Goal: Task Accomplishment & Management: Manage account settings

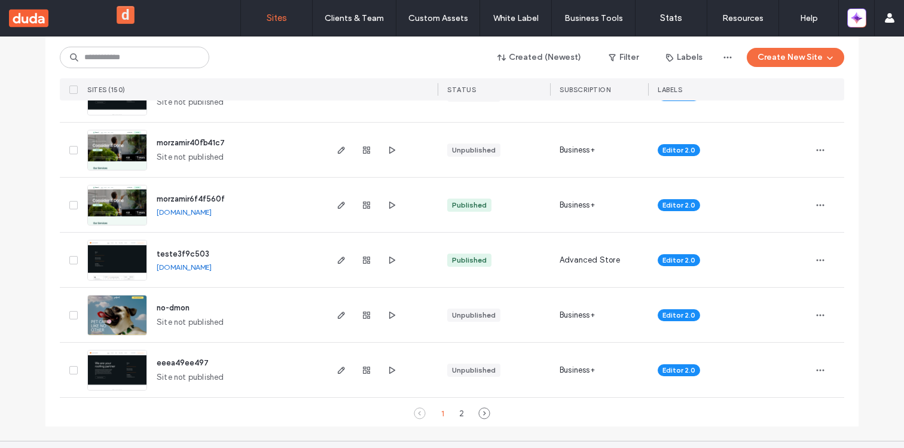
scroll to position [4021, 0]
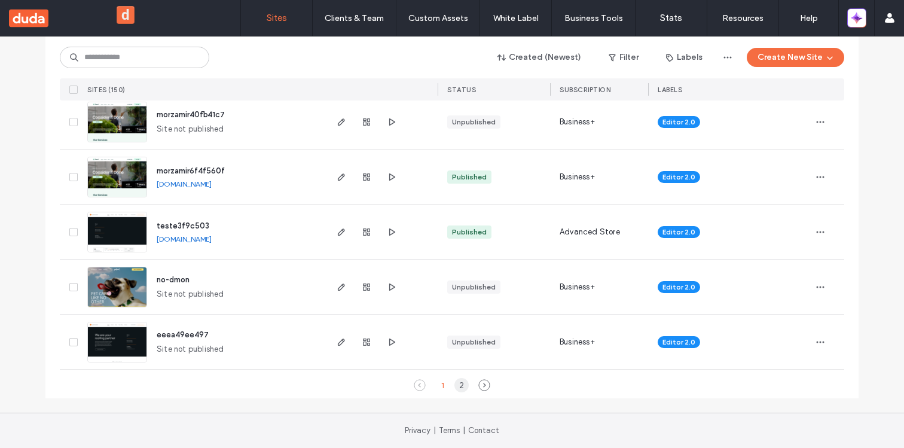
click at [454, 387] on div "2" at bounding box center [461, 385] width 14 height 14
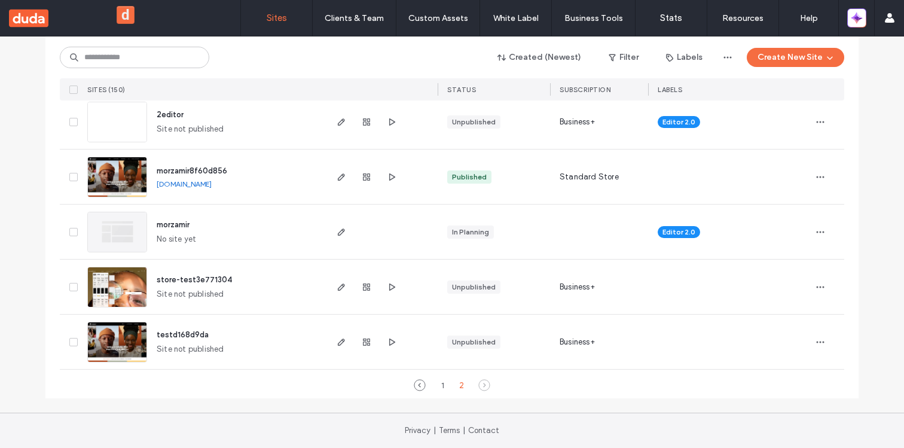
click at [201, 170] on span "morzamir8f60d856" at bounding box center [192, 170] width 71 height 9
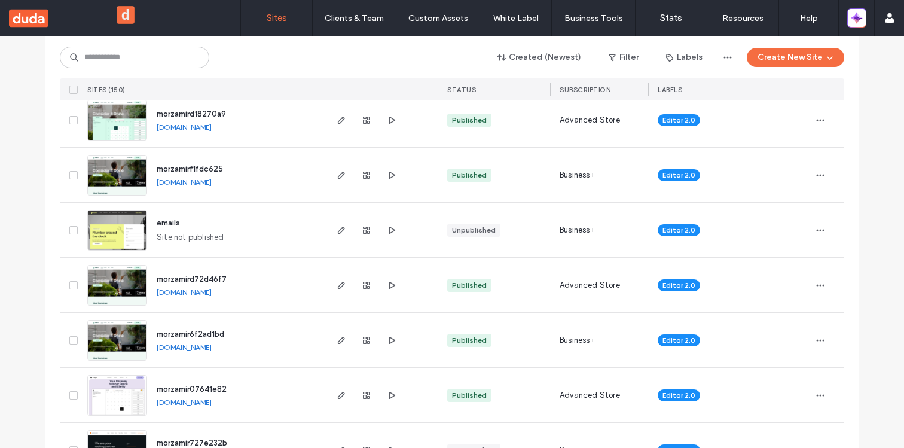
scroll to position [4021, 0]
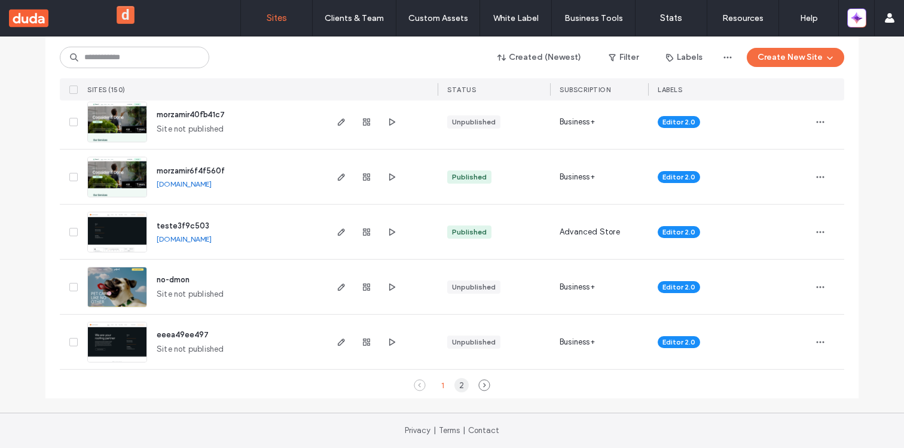
click at [454, 384] on div "2" at bounding box center [461, 385] width 14 height 14
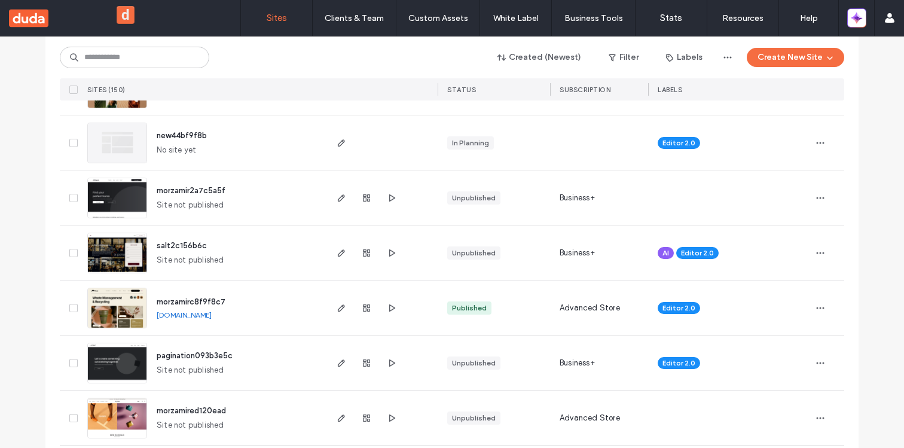
scroll to position [3506, 0]
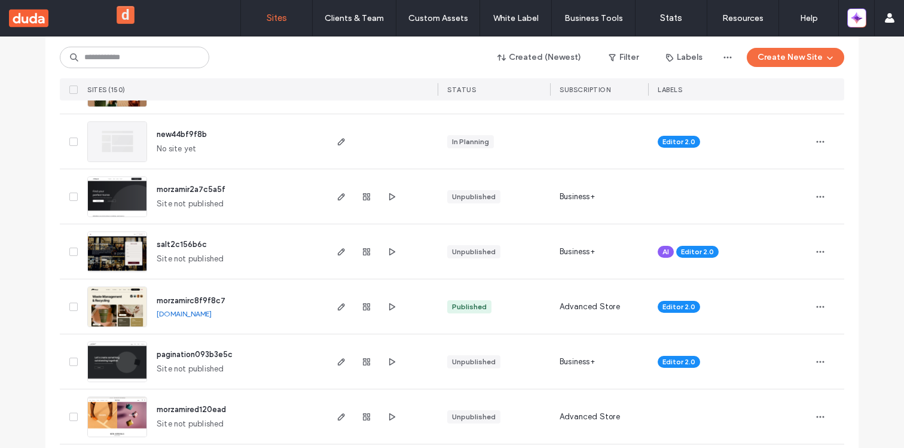
click at [176, 301] on span "morzamirc8f9f8c7" at bounding box center [191, 300] width 69 height 9
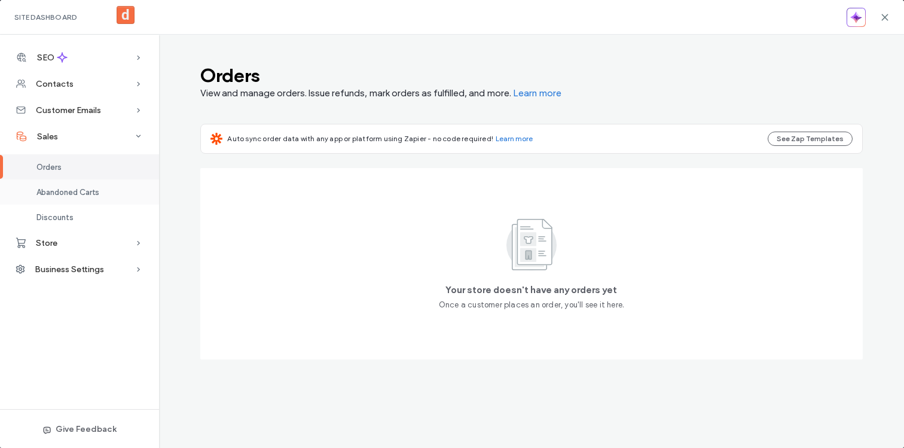
click at [87, 188] on span "Abandoned Carts" at bounding box center [67, 192] width 63 height 9
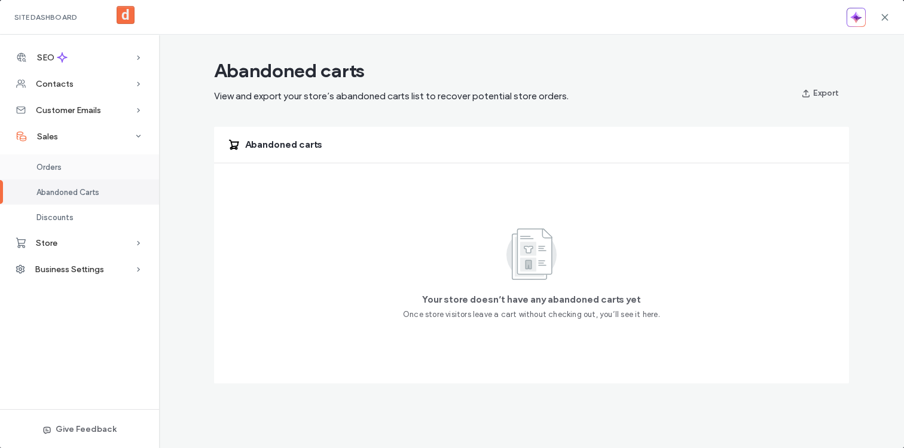
click at [80, 166] on div "Orders" at bounding box center [79, 166] width 159 height 25
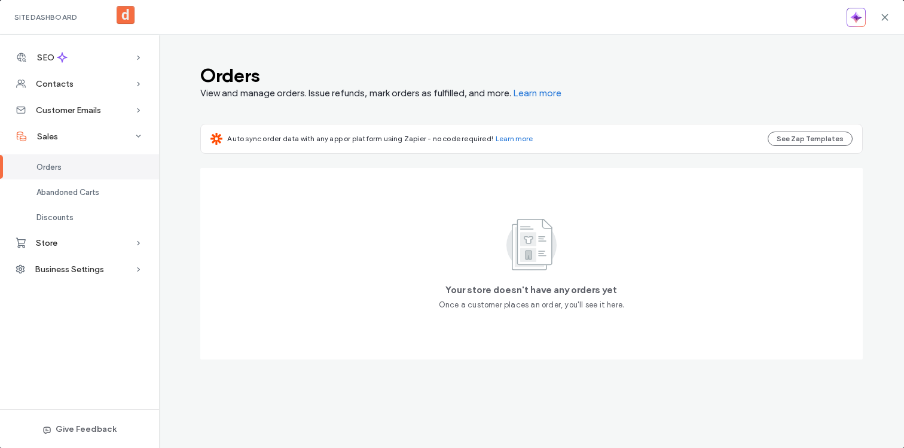
click at [890, 18] on div "Site Dashboard" at bounding box center [452, 17] width 904 height 35
click at [888, 16] on icon at bounding box center [885, 18] width 10 height 10
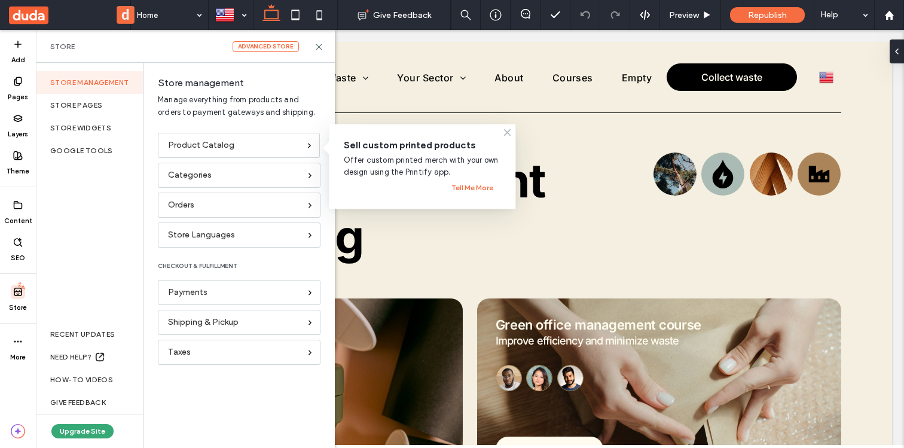
click at [511, 135] on icon at bounding box center [508, 133] width 10 height 10
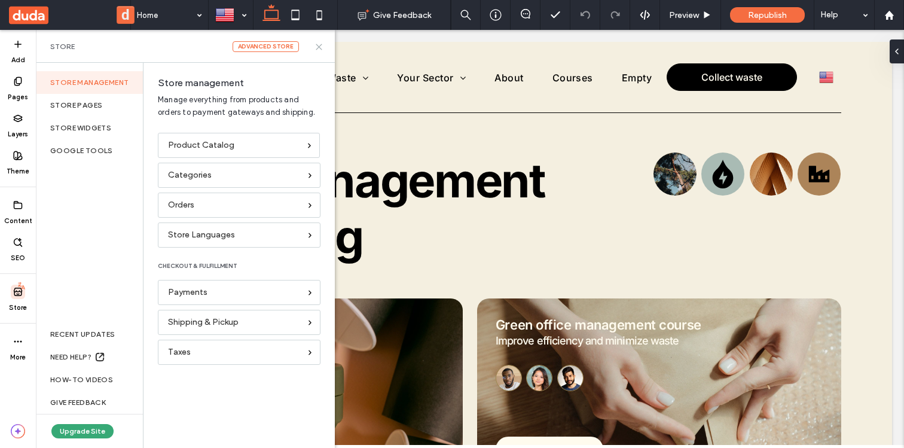
click at [319, 44] on icon at bounding box center [318, 46] width 9 height 9
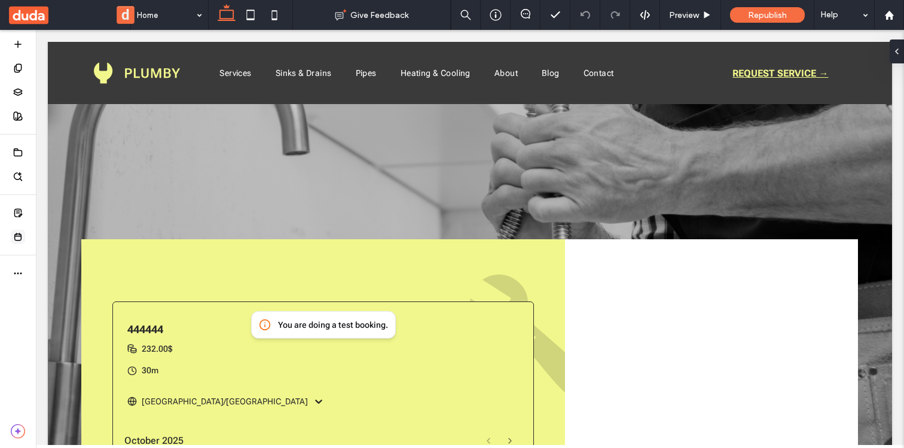
click at [16, 234] on use at bounding box center [18, 236] width 7 height 7
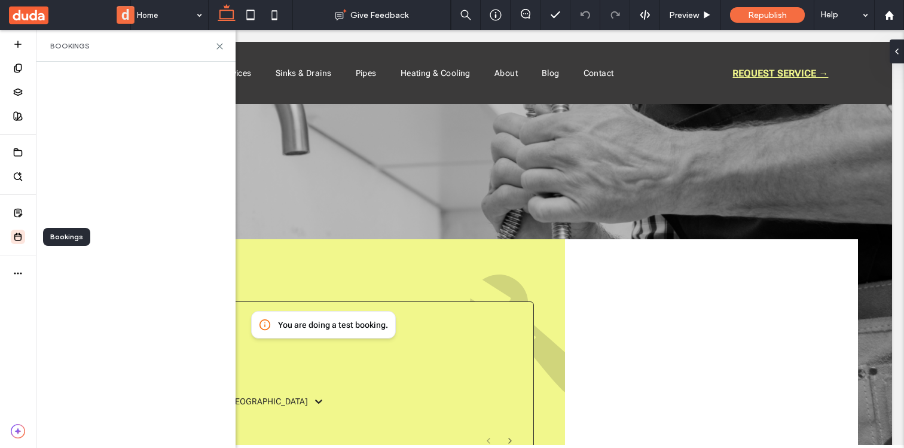
click at [16, 234] on use at bounding box center [18, 236] width 7 height 7
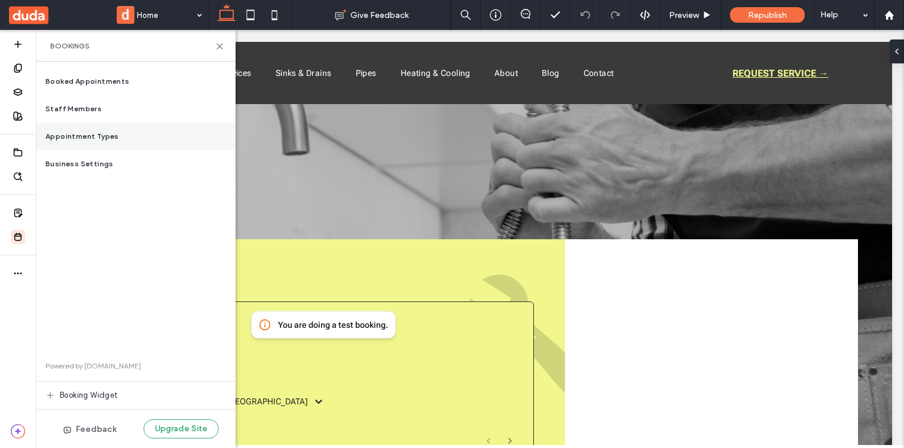
click at [118, 140] on div "Appointment Types" at bounding box center [136, 137] width 200 height 28
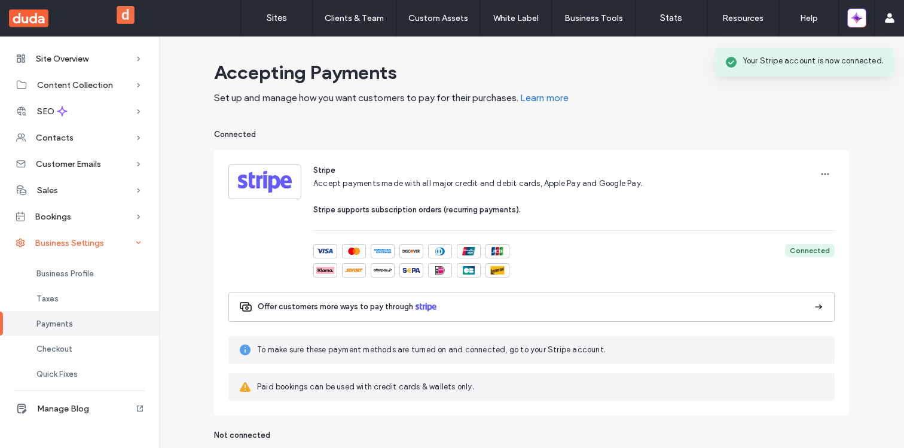
click at [54, 243] on span "Business Settings" at bounding box center [69, 243] width 69 height 10
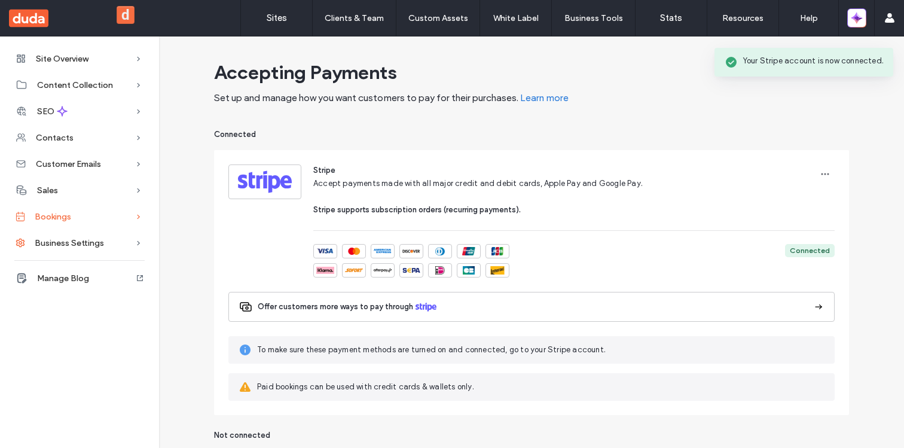
click at [51, 223] on div "Bookings" at bounding box center [79, 216] width 159 height 26
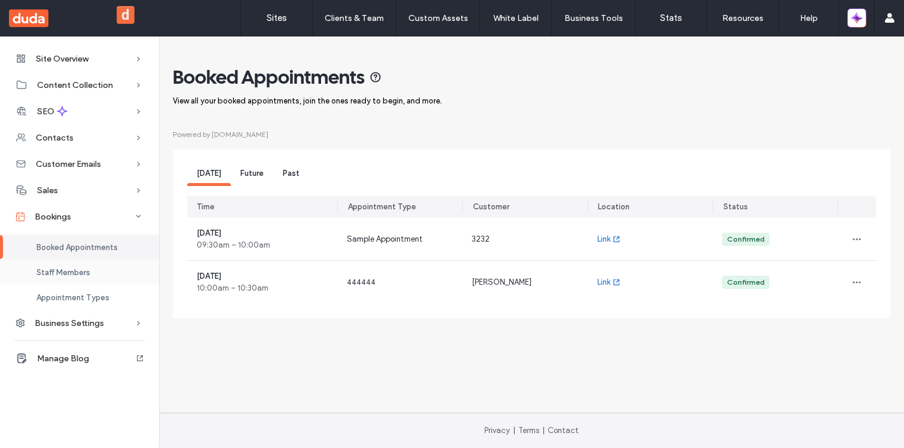
click at [44, 276] on span "Staff Members" at bounding box center [63, 272] width 54 height 9
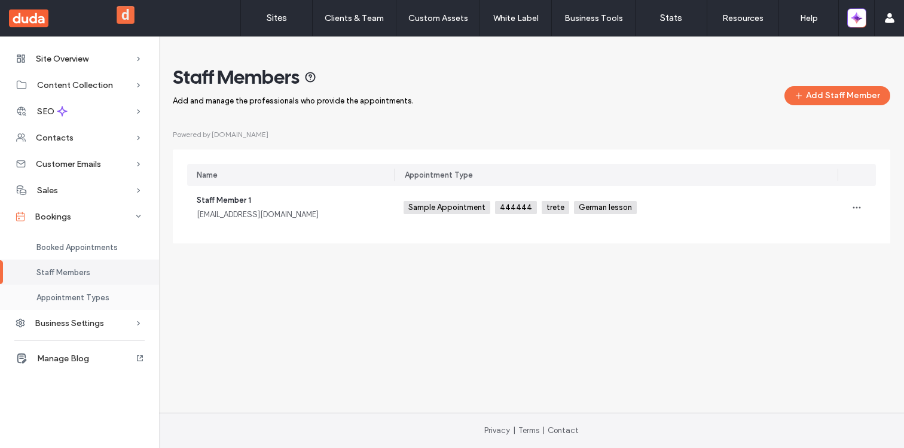
click at [56, 294] on span "Appointment Types" at bounding box center [72, 297] width 73 height 9
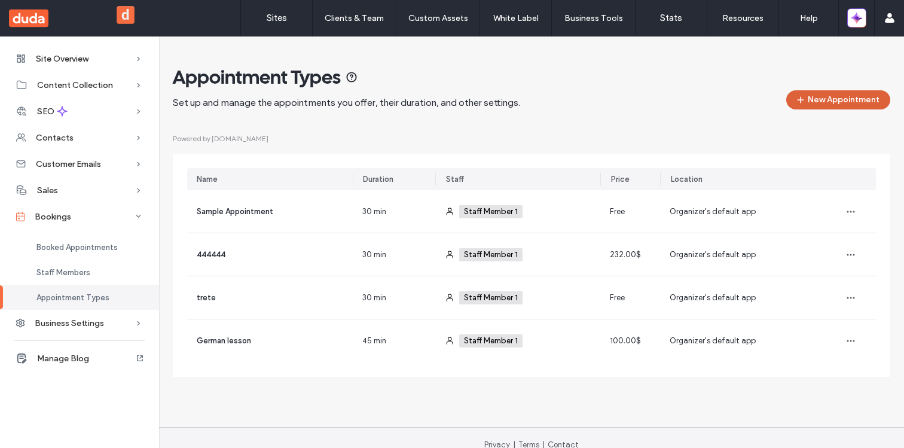
click at [806, 108] on button "New Appointment" at bounding box center [838, 99] width 104 height 19
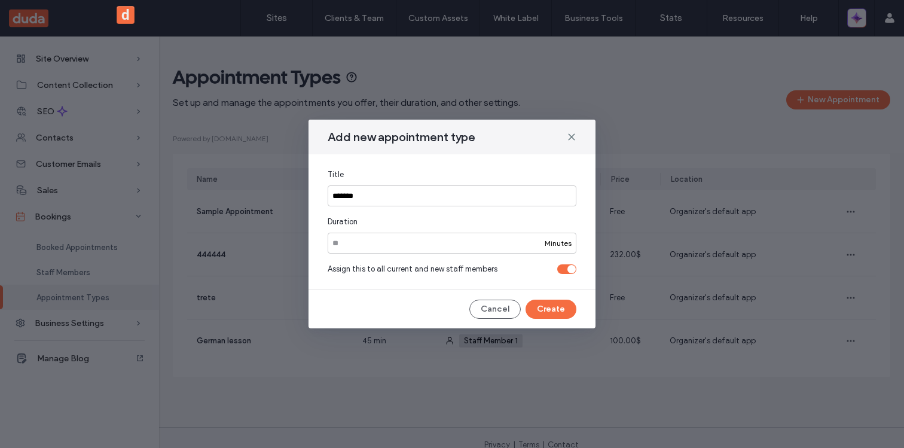
click at [347, 196] on input "******" at bounding box center [452, 195] width 249 height 21
paste input "**********"
type input "**********"
drag, startPoint x: 397, startPoint y: 236, endPoint x: 311, endPoint y: 252, distance: 86.9
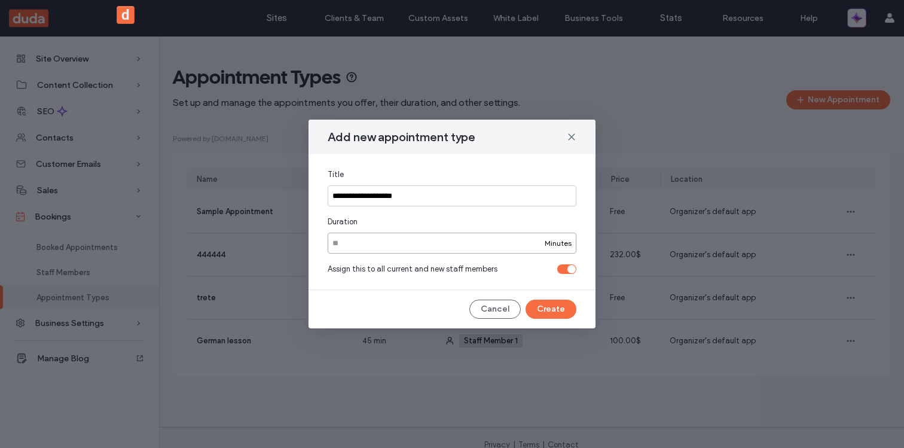
click at [311, 252] on div "**********" at bounding box center [451, 221] width 287 height 135
type input "**"
click at [563, 313] on button "Create" at bounding box center [551, 309] width 51 height 19
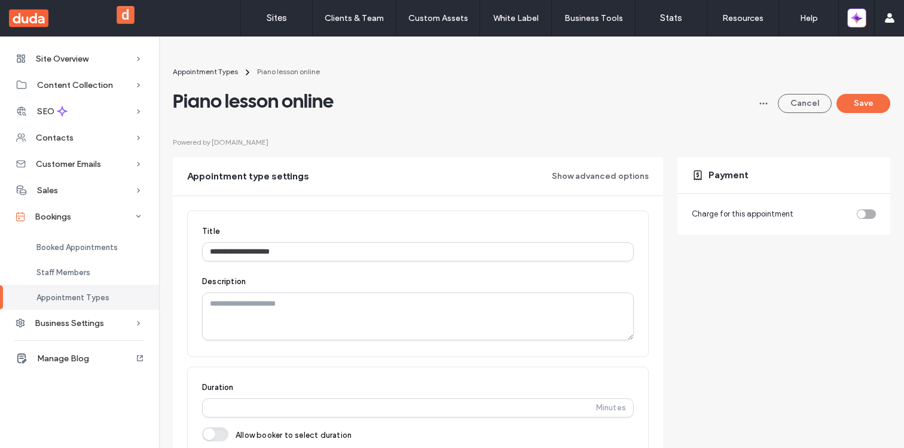
click at [863, 213] on div "toggle" at bounding box center [866, 214] width 19 height 10
click at [806, 252] on input "number" at bounding box center [784, 256] width 184 height 21
type input "***"
click at [855, 103] on button "Save" at bounding box center [863, 103] width 54 height 19
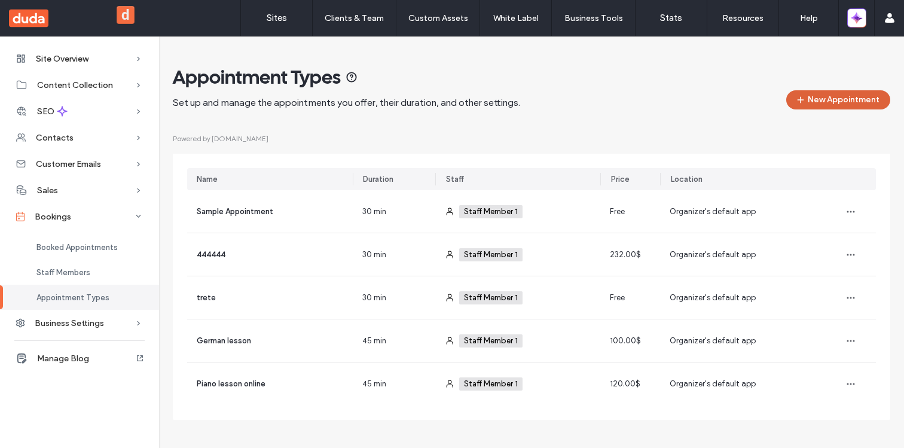
click at [821, 97] on button "New Appointment" at bounding box center [838, 99] width 104 height 19
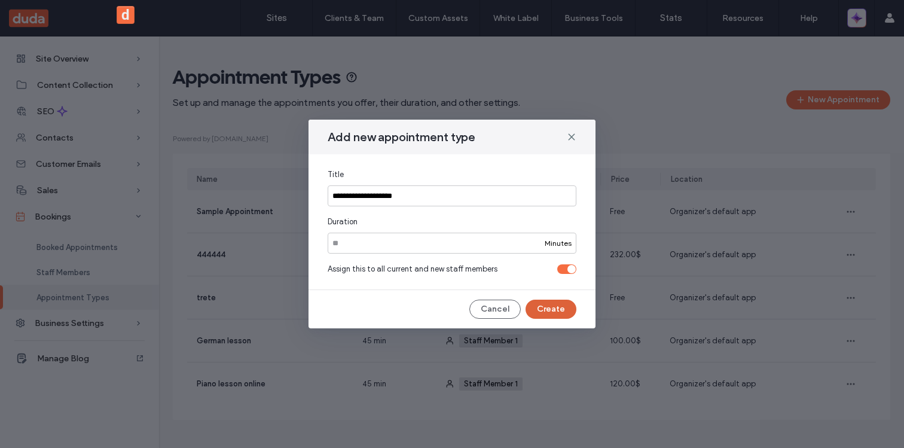
click at [569, 307] on button "Create" at bounding box center [551, 309] width 51 height 19
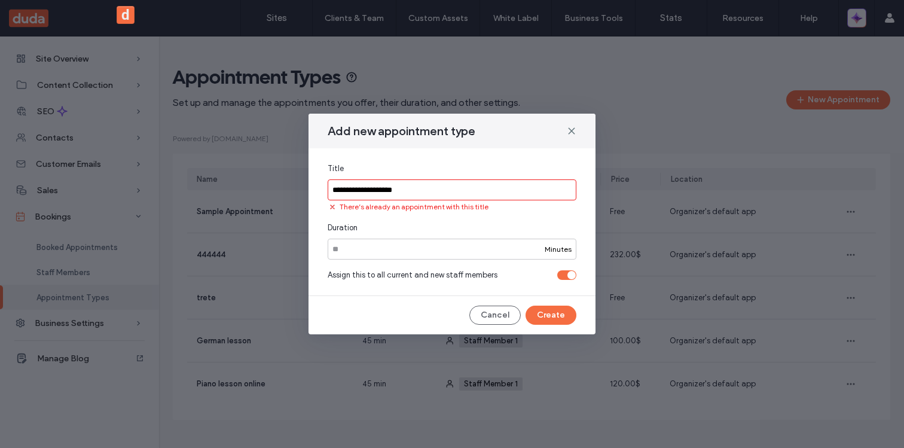
click at [488, 188] on input "**********" at bounding box center [452, 189] width 249 height 21
type input "**********"
click at [572, 129] on icon at bounding box center [572, 131] width 10 height 10
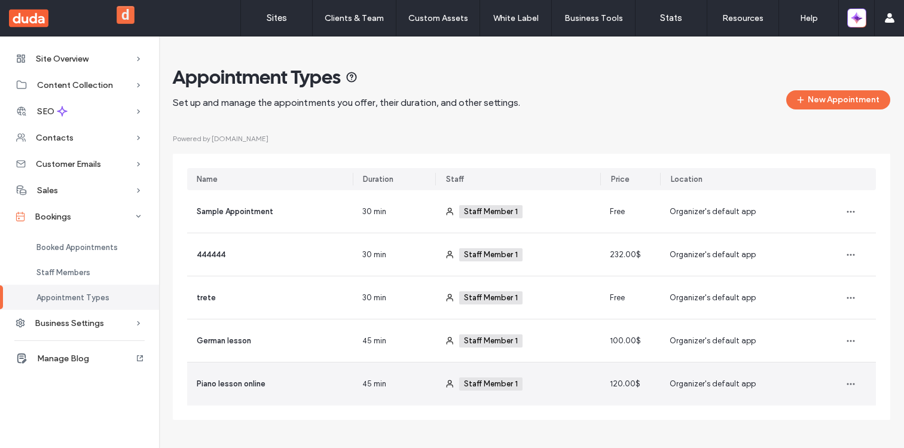
click at [270, 376] on div "Piano lesson online" at bounding box center [270, 383] width 166 height 43
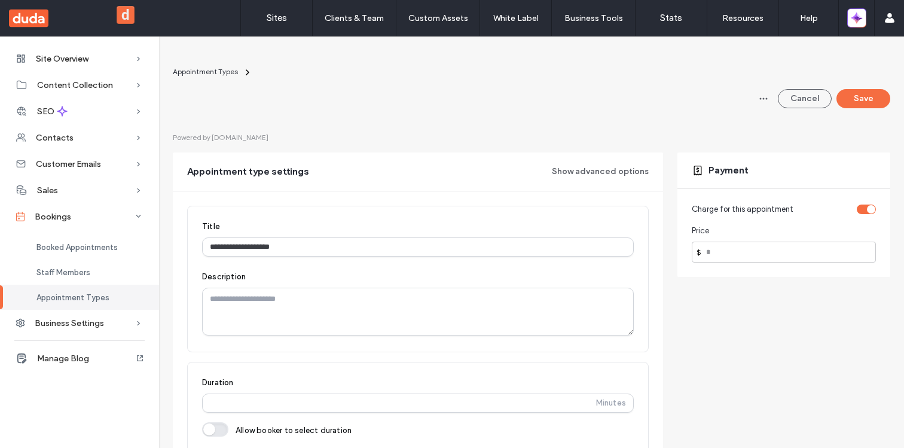
click at [861, 212] on div "toggle" at bounding box center [866, 209] width 19 height 10
click at [859, 209] on div "toggle" at bounding box center [861, 209] width 8 height 8
click at [867, 207] on div "toggle" at bounding box center [871, 209] width 8 height 8
click at [860, 207] on div "toggle" at bounding box center [861, 209] width 8 height 8
click at [821, 252] on input "number" at bounding box center [784, 252] width 184 height 21
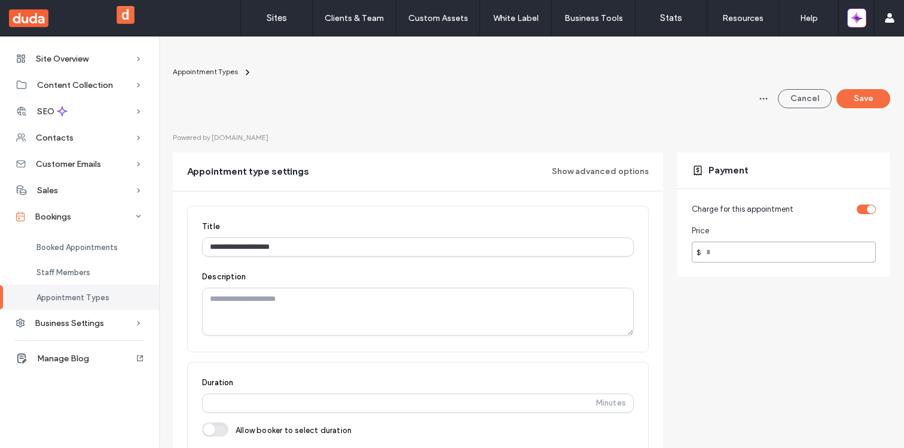
type input "**"
click at [67, 263] on div "Staff Members" at bounding box center [79, 271] width 159 height 25
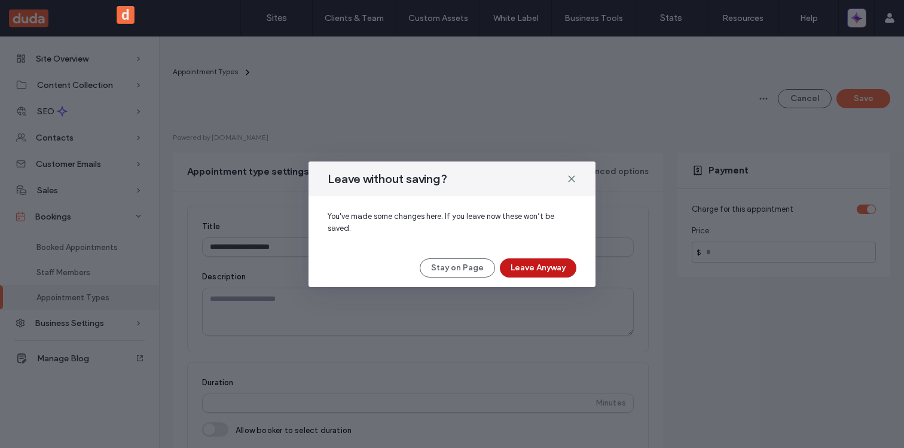
click at [517, 264] on button "Leave Anyway" at bounding box center [538, 267] width 77 height 19
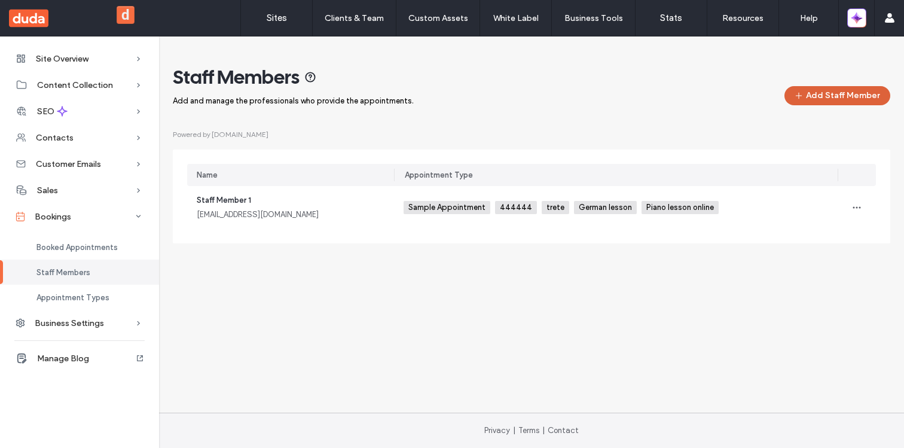
click at [847, 100] on button "Add Staff Member" at bounding box center [837, 95] width 106 height 19
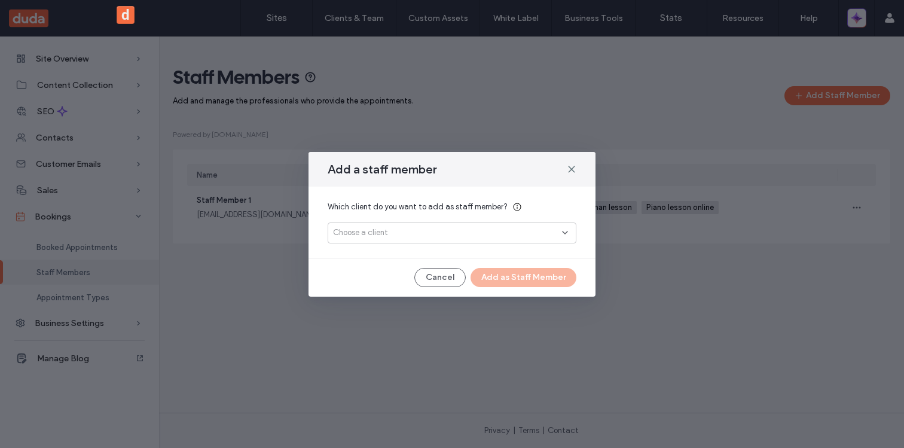
click at [439, 235] on div "Choose a client" at bounding box center [447, 233] width 229 height 12
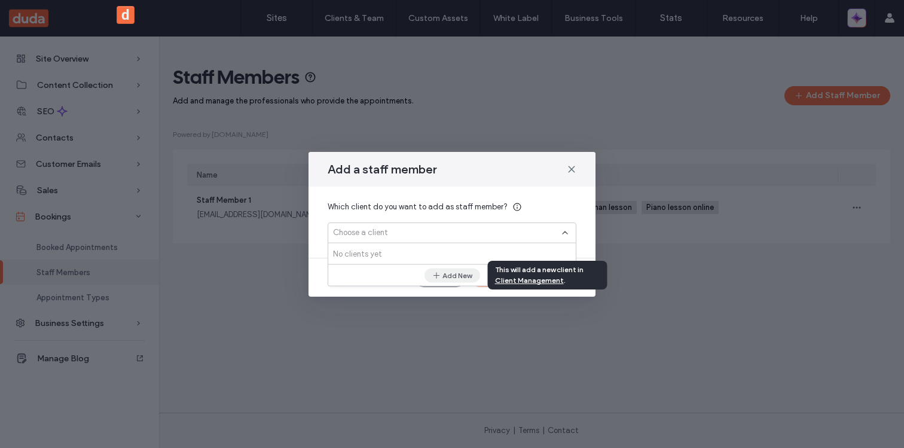
click at [451, 277] on button "Add New" at bounding box center [452, 275] width 56 height 14
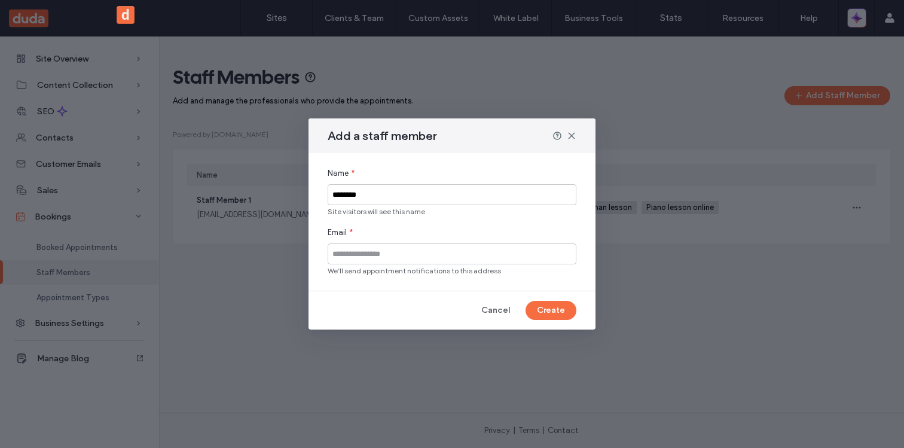
type input "*******"
click at [441, 259] on input at bounding box center [452, 253] width 249 height 21
type input "**********"
click at [549, 313] on button "Create" at bounding box center [551, 310] width 51 height 19
click at [571, 131] on icon at bounding box center [572, 136] width 10 height 10
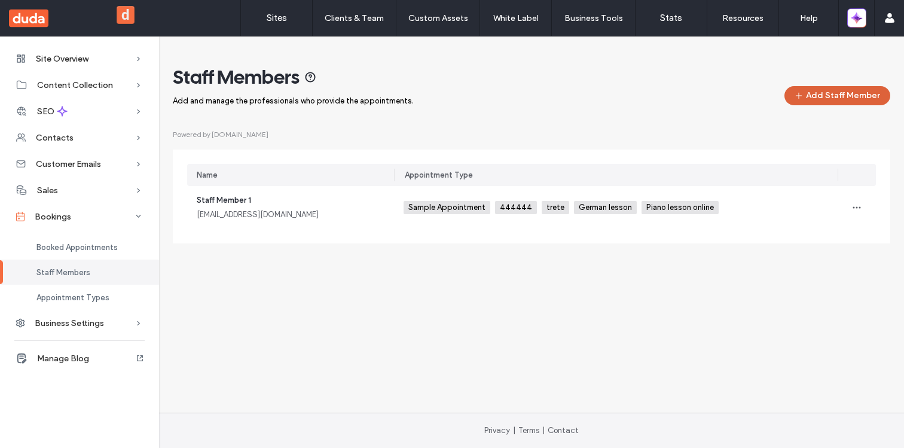
click at [815, 98] on button "Add Staff Member" at bounding box center [837, 95] width 106 height 19
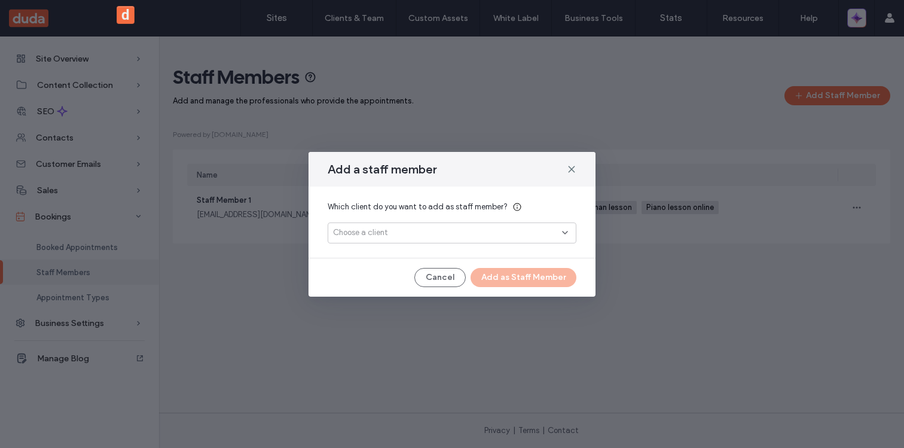
click at [487, 233] on div "Choose a client" at bounding box center [447, 233] width 229 height 12
click at [437, 253] on div "No clients yet" at bounding box center [452, 253] width 248 height 21
click at [413, 378] on div "Add a staff member Which client do you want to add as staff member? Choose a cl…" at bounding box center [452, 224] width 904 height 448
click at [408, 378] on div "Add a staff member Which client do you want to add as staff member? Choose a cl…" at bounding box center [452, 224] width 904 height 448
click at [571, 167] on icon at bounding box center [572, 169] width 10 height 10
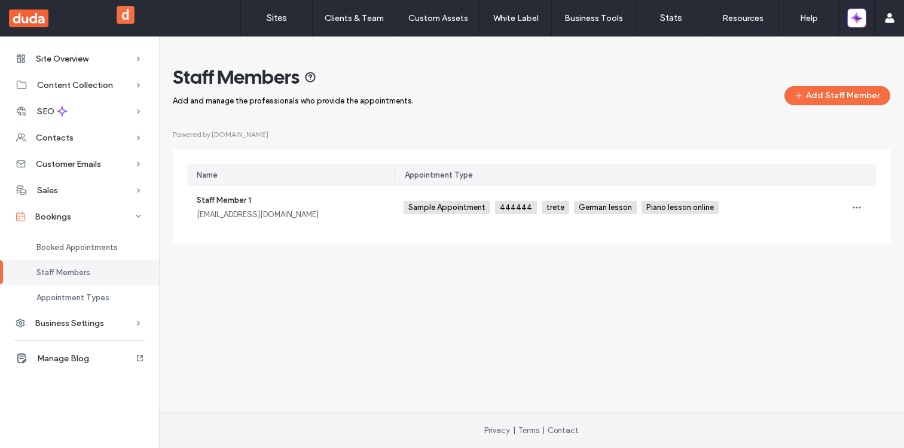
click at [527, 83] on div "Staff Members" at bounding box center [462, 77] width 578 height 24
click at [874, 95] on button "Add Staff Member" at bounding box center [837, 95] width 106 height 19
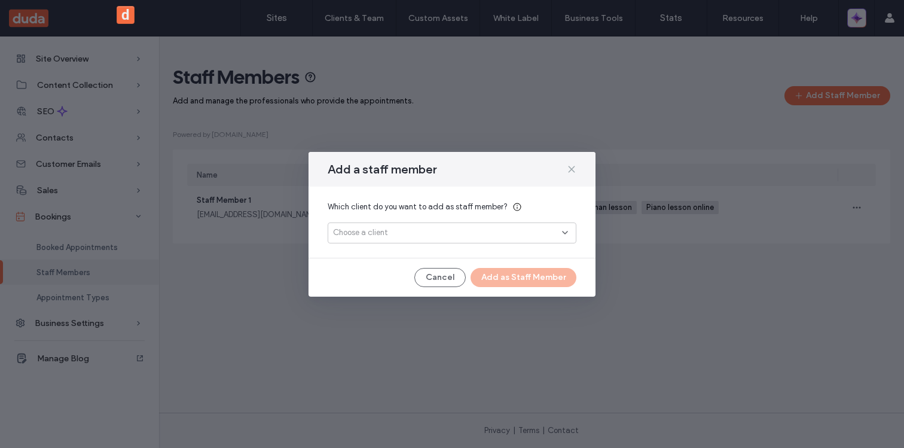
click at [572, 166] on icon at bounding box center [572, 169] width 10 height 10
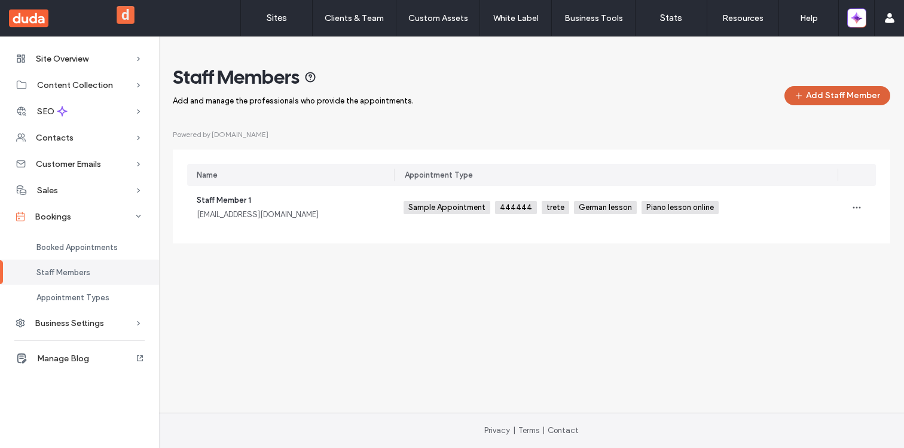
click at [804, 96] on icon "button" at bounding box center [799, 96] width 10 height 10
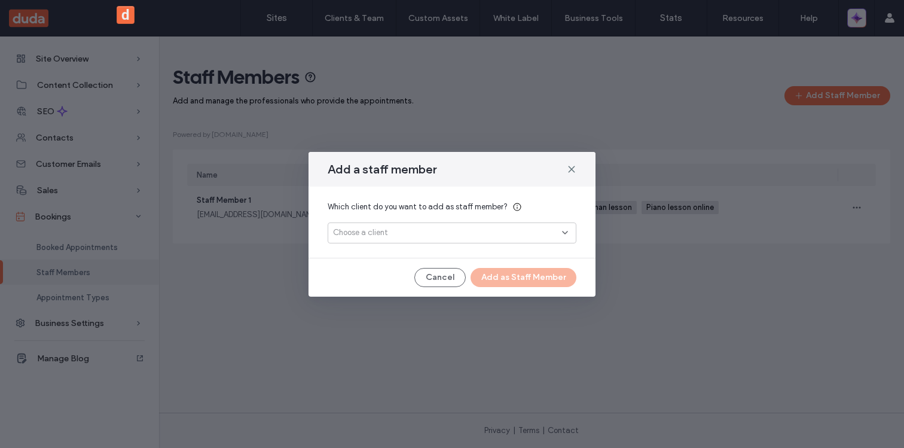
click at [450, 233] on div "Choose a client" at bounding box center [447, 233] width 229 height 12
click at [573, 168] on icon at bounding box center [572, 169] width 10 height 10
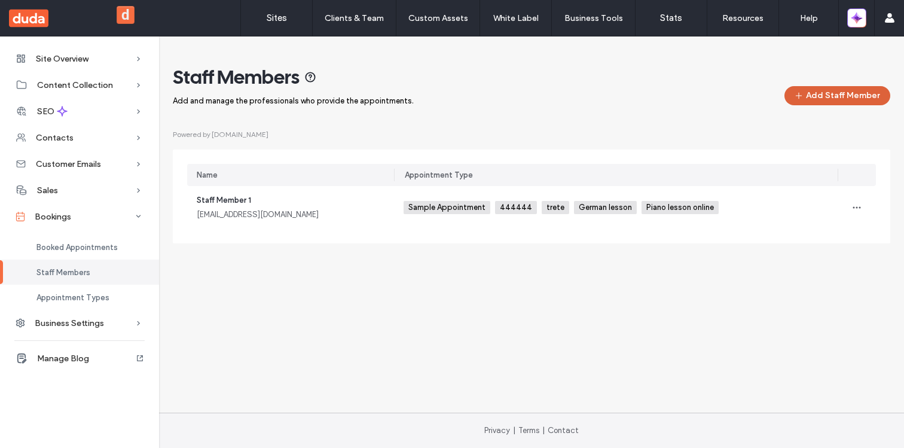
click at [836, 102] on button "Add Staff Member" at bounding box center [837, 95] width 106 height 19
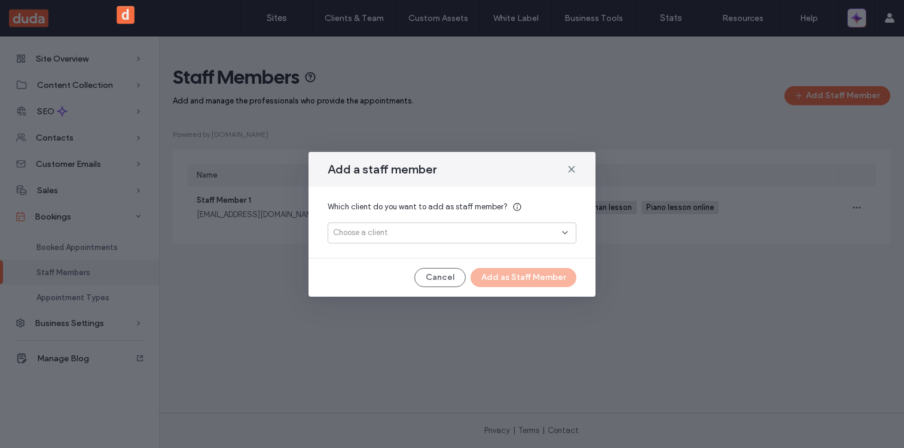
click at [502, 227] on div "Choose a client" at bounding box center [447, 233] width 229 height 12
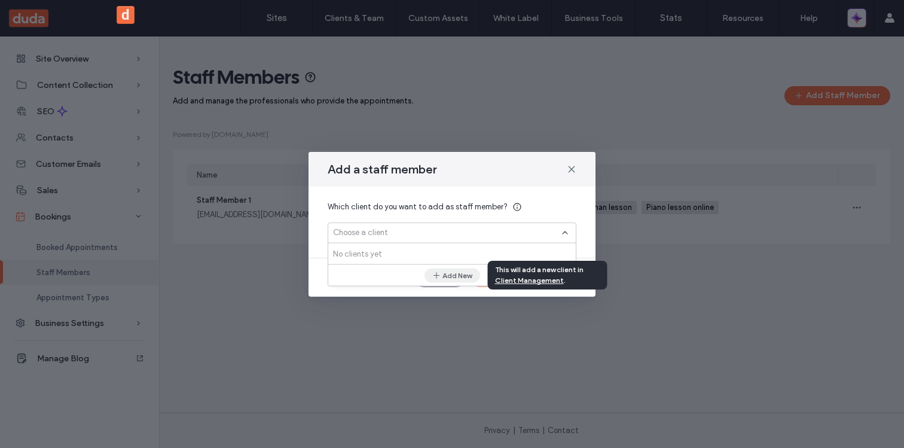
click at [456, 276] on button "Add New" at bounding box center [452, 275] width 56 height 14
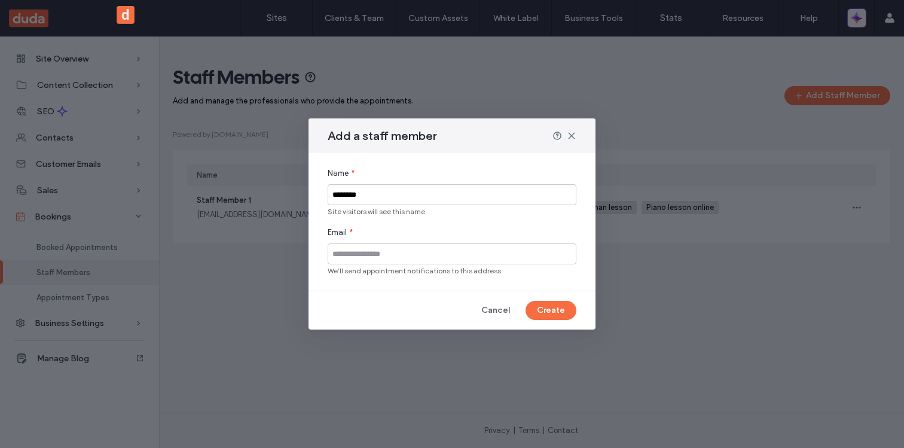
type input "*******"
click at [384, 262] on input at bounding box center [452, 253] width 249 height 21
type input "**********"
click at [572, 140] on div "Add a staff member" at bounding box center [451, 135] width 287 height 35
click at [571, 138] on icon at bounding box center [572, 136] width 10 height 10
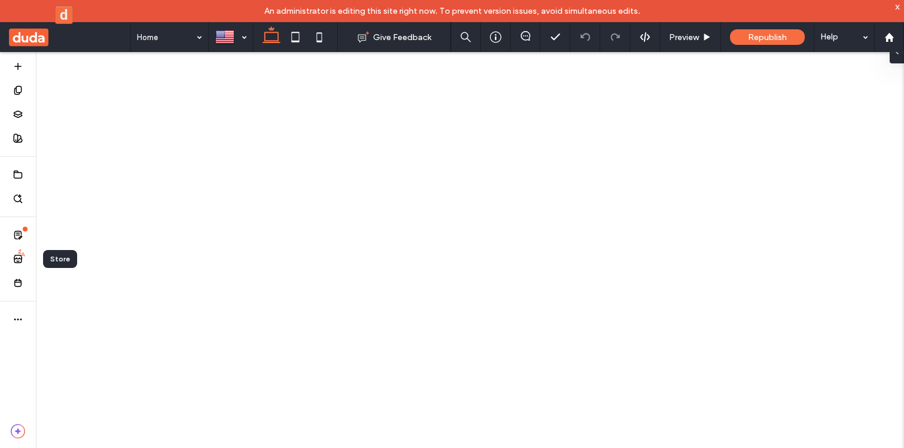
click at [14, 258] on icon at bounding box center [18, 259] width 10 height 10
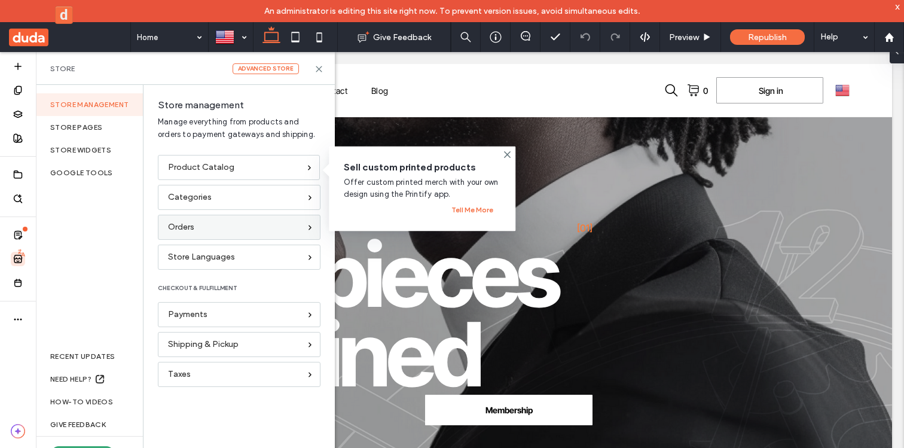
click at [210, 231] on div "Orders" at bounding box center [234, 227] width 132 height 13
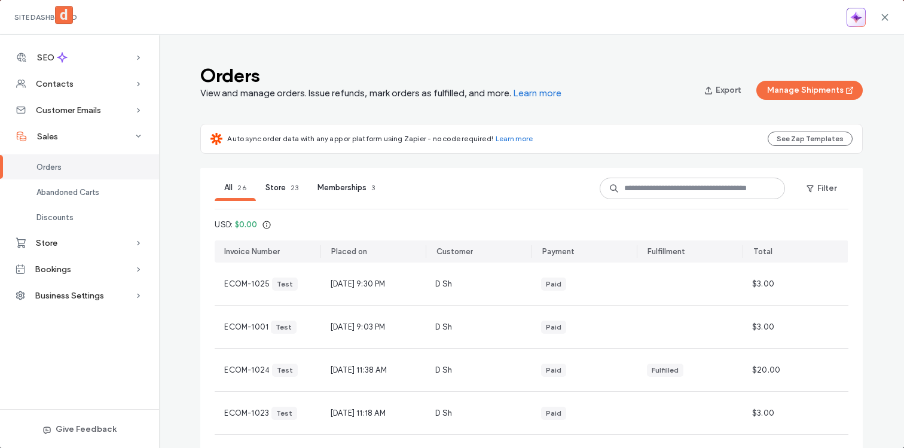
click at [851, 22] on icon "button" at bounding box center [856, 17] width 12 height 12
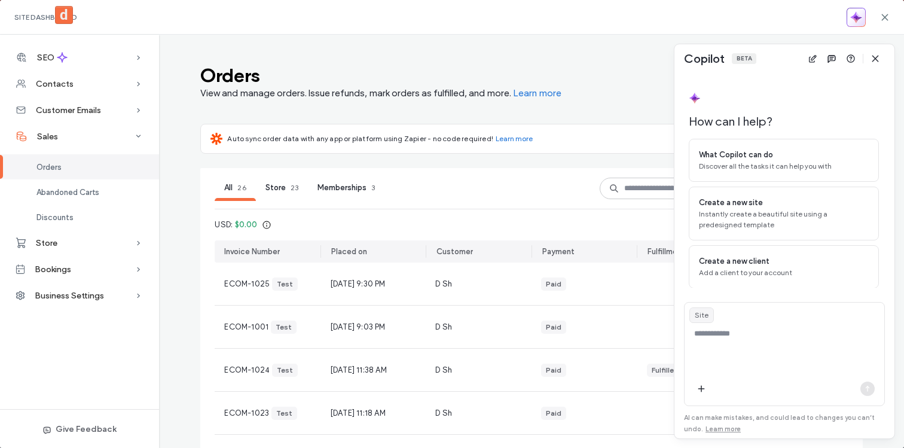
scroll to position [27, 0]
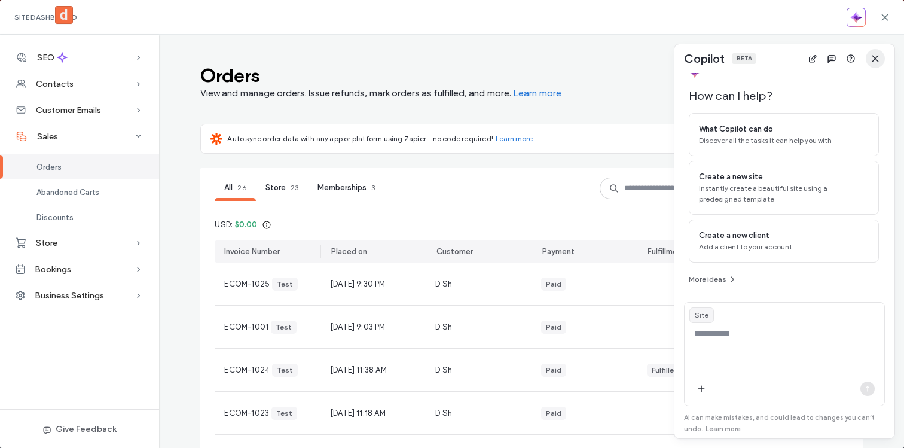
click at [881, 62] on span "button" at bounding box center [875, 58] width 19 height 19
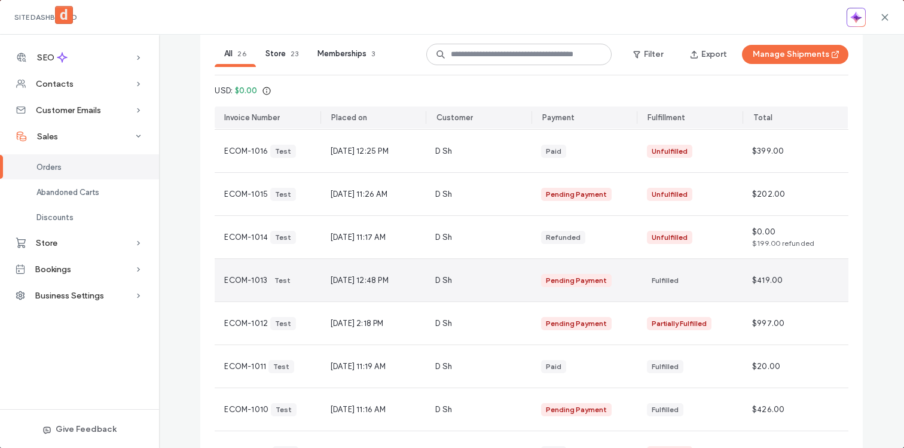
scroll to position [574, 0]
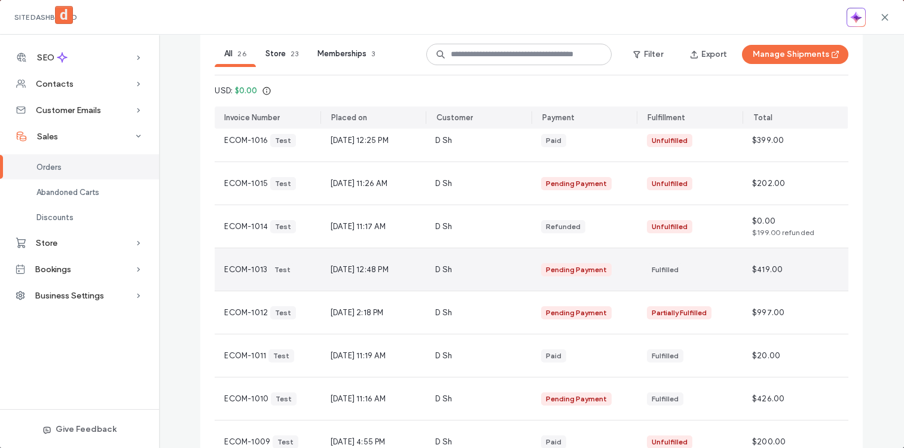
click at [261, 269] on span "ECOM-1013" at bounding box center [245, 270] width 43 height 12
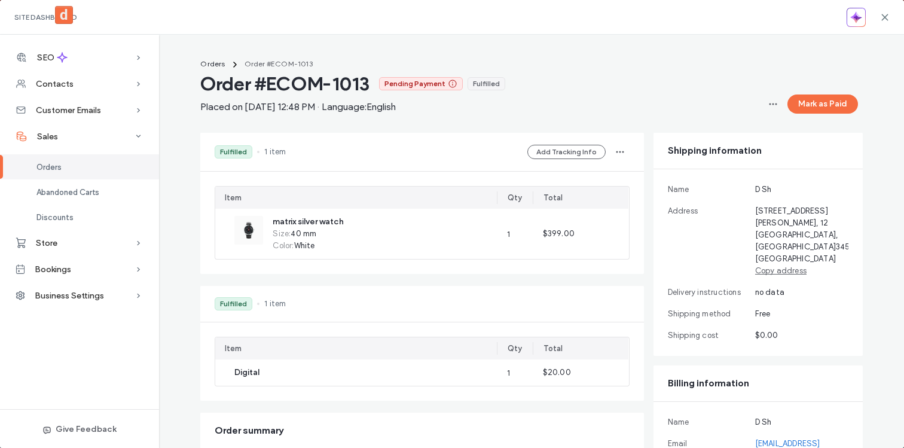
scroll to position [0, 0]
click at [80, 244] on div "Store" at bounding box center [79, 243] width 159 height 26
